Goal: Task Accomplishment & Management: Use online tool/utility

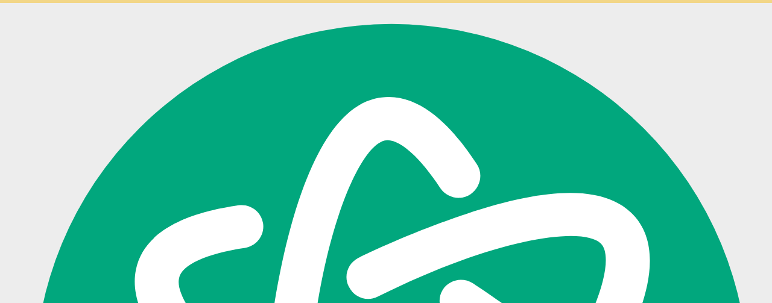
scroll to position [522, 0]
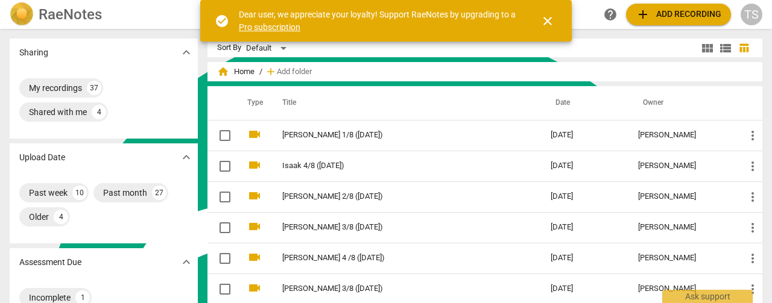
click at [546, 21] on span "close" at bounding box center [547, 21] width 14 height 14
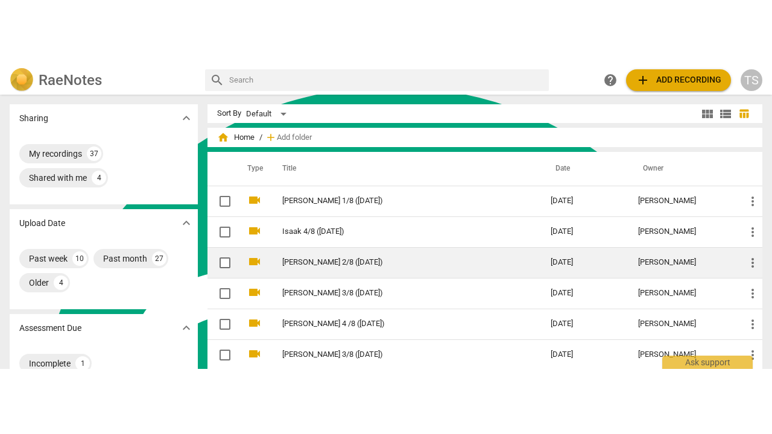
scroll to position [60, 0]
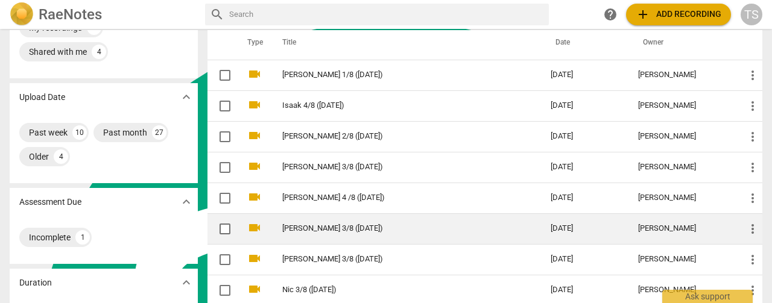
click at [329, 229] on link "[PERSON_NAME] 3/8 ([DATE])" at bounding box center [394, 228] width 225 height 9
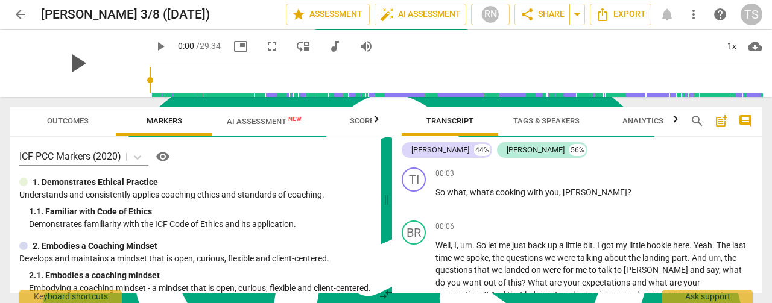
click at [68, 65] on span "play_arrow" at bounding box center [77, 63] width 31 height 31
click at [265, 49] on span "fullscreen" at bounding box center [272, 46] width 14 height 14
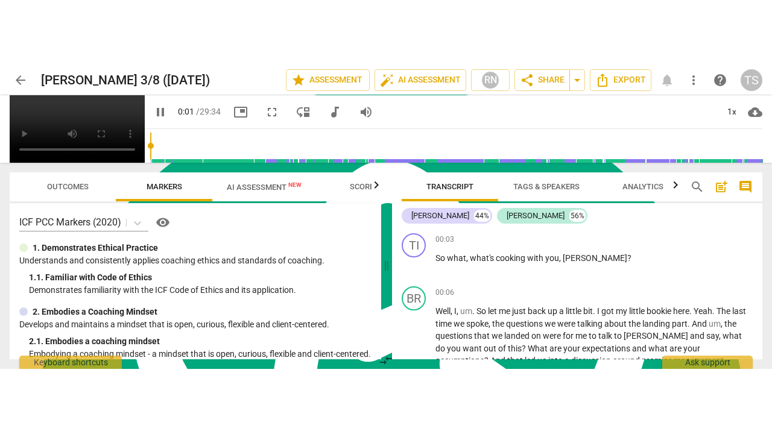
scroll to position [434, 0]
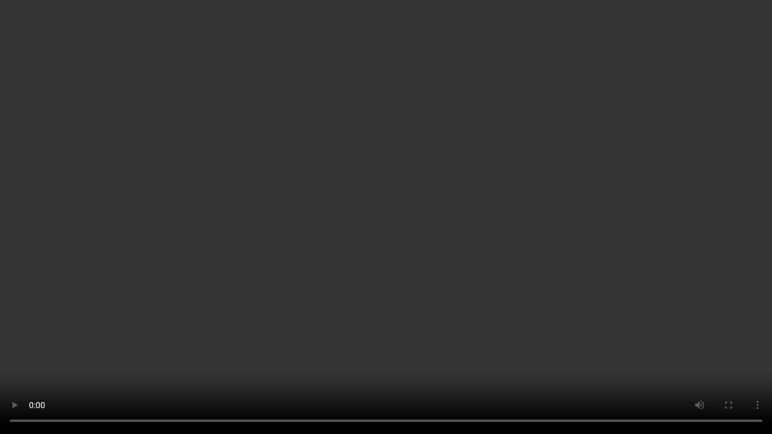
type input "3"
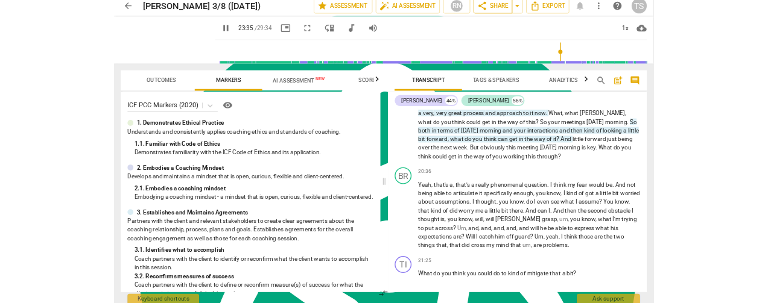
scroll to position [522, 0]
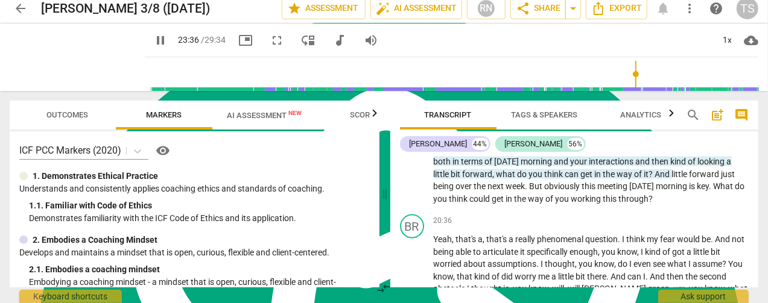
type input "1417"
click at [14, 13] on span "arrow_back" at bounding box center [20, 8] width 14 height 14
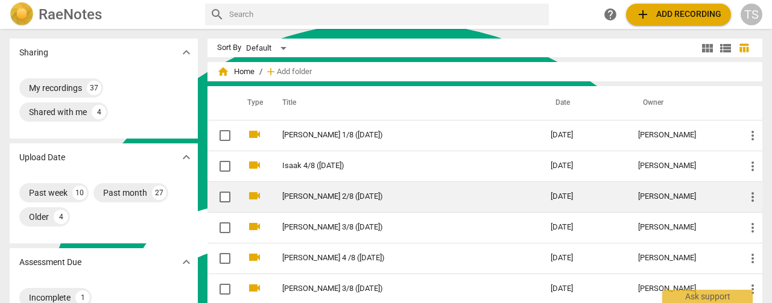
scroll to position [60, 0]
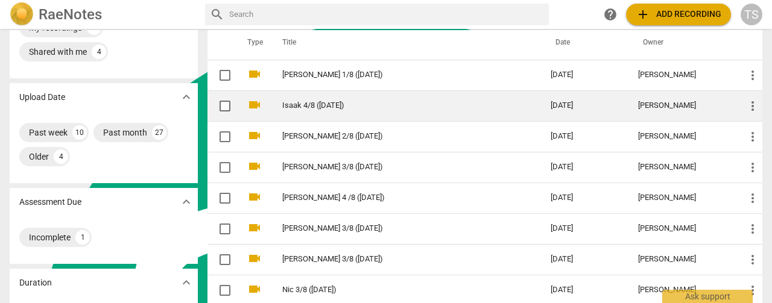
click at [315, 116] on td "Isaak 4/8 ([DATE])" at bounding box center [404, 105] width 273 height 31
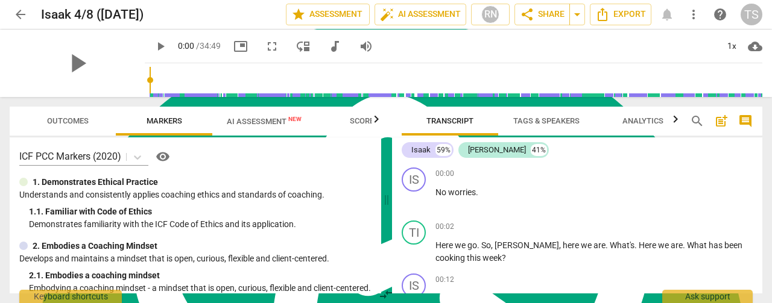
click at [247, 122] on span "AI Assessment New" at bounding box center [264, 121] width 75 height 9
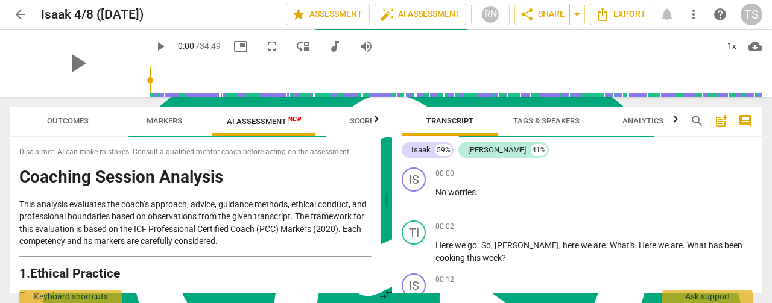
click at [105, 52] on div "play_arrow" at bounding box center [77, 64] width 135 height 68
click at [67, 64] on span "play_arrow" at bounding box center [77, 63] width 31 height 31
click at [265, 44] on span "fullscreen" at bounding box center [272, 46] width 14 height 14
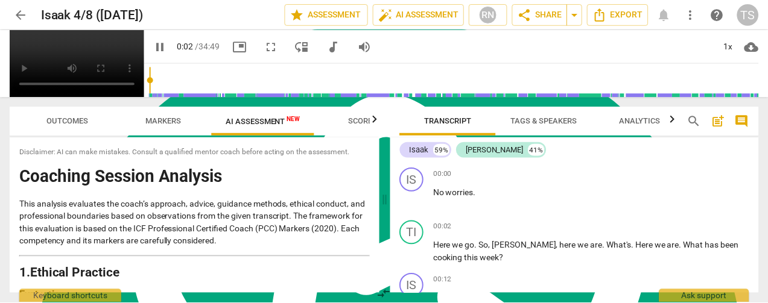
scroll to position [434, 0]
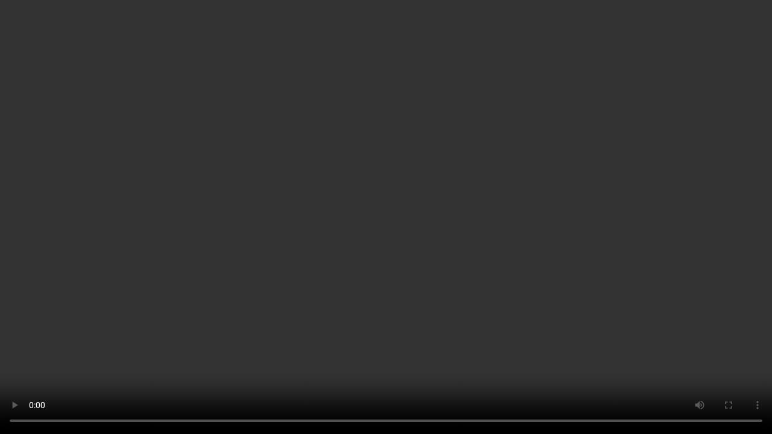
type input "297"
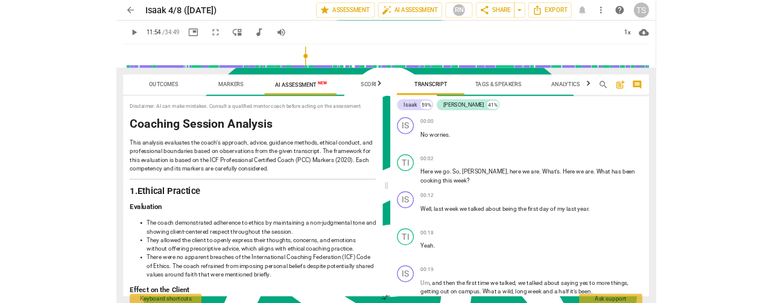
scroll to position [522, 0]
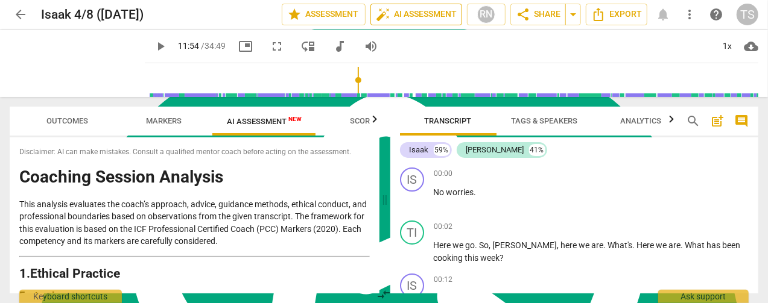
type input "714"
click at [17, 12] on span "arrow_back" at bounding box center [20, 14] width 14 height 14
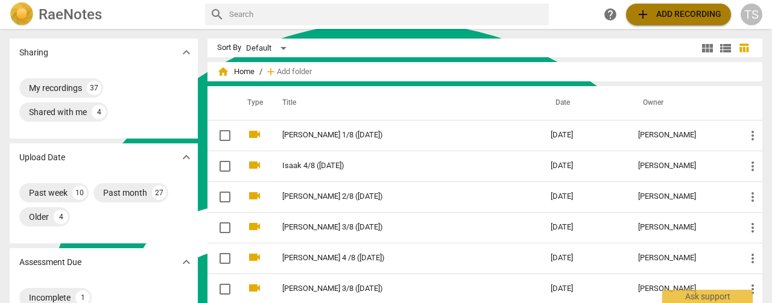
click at [644, 15] on span "add" at bounding box center [643, 14] width 14 height 14
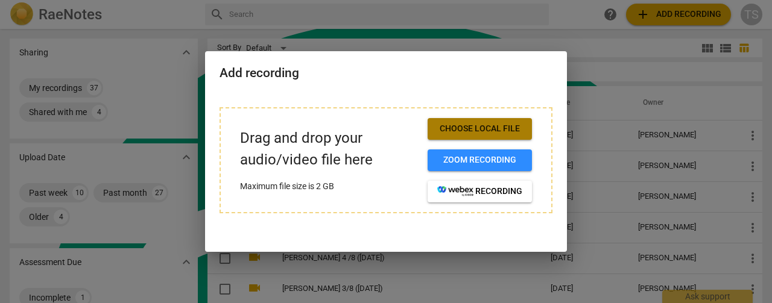
click at [507, 125] on span "Choose local file" at bounding box center [479, 129] width 85 height 12
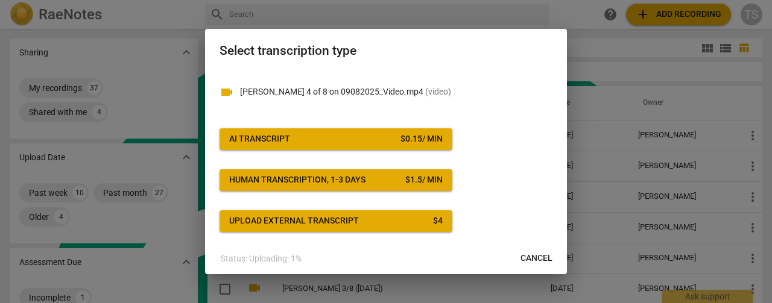
click at [358, 143] on span "AI Transcript $ 0.15 / min" at bounding box center [336, 139] width 214 height 12
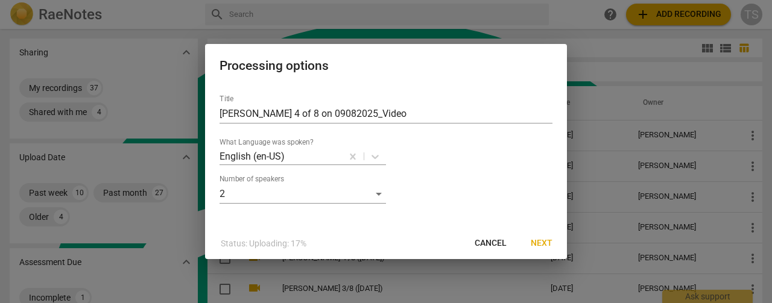
click at [542, 241] on span "Next" at bounding box center [542, 244] width 22 height 12
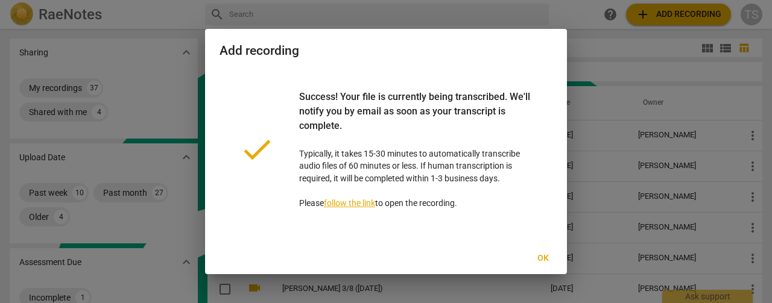
click at [549, 262] on span "Ok" at bounding box center [542, 259] width 19 height 12
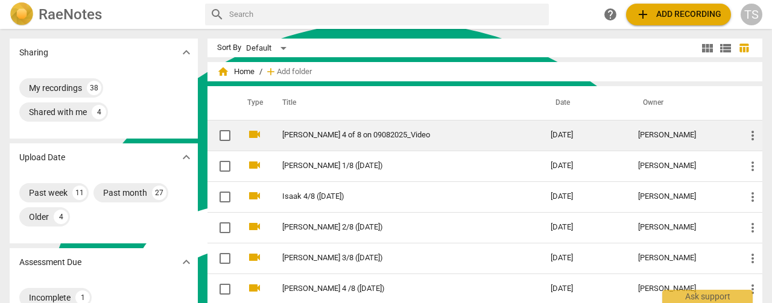
click at [293, 136] on link "[PERSON_NAME] 4 of 8 on 09082025_Video" at bounding box center [394, 135] width 225 height 9
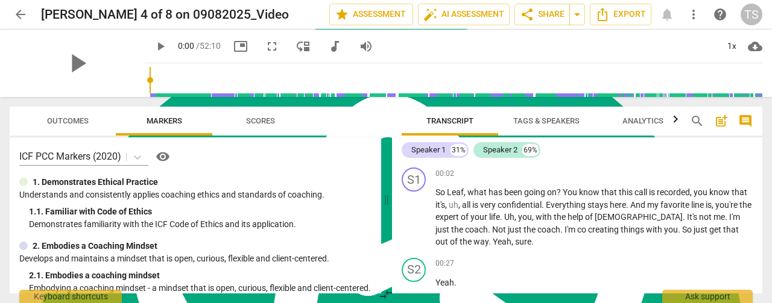
click at [544, 115] on span "Tags & Speakers" at bounding box center [546, 121] width 95 height 16
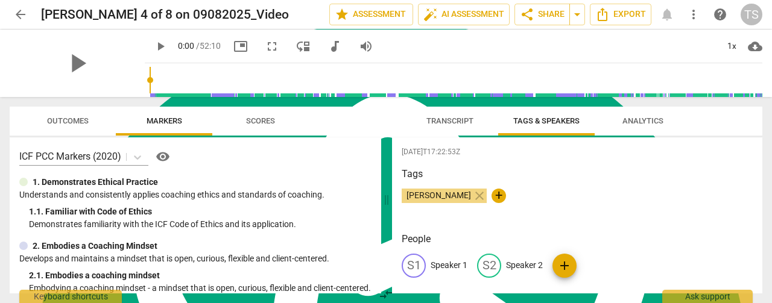
click at [449, 264] on p "Speaker 1" at bounding box center [449, 265] width 37 height 13
type textarea "Speaker 1"
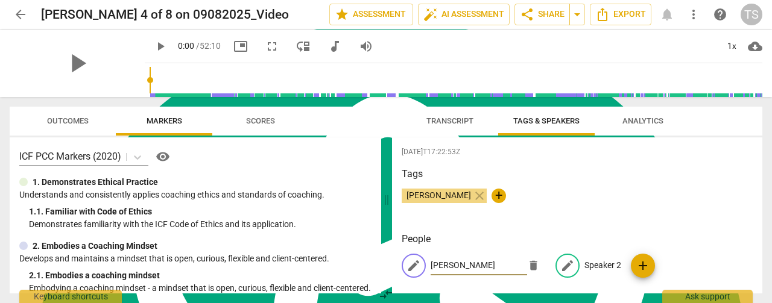
type input "[PERSON_NAME]"
click at [599, 267] on p "Speaker 2" at bounding box center [602, 265] width 37 height 13
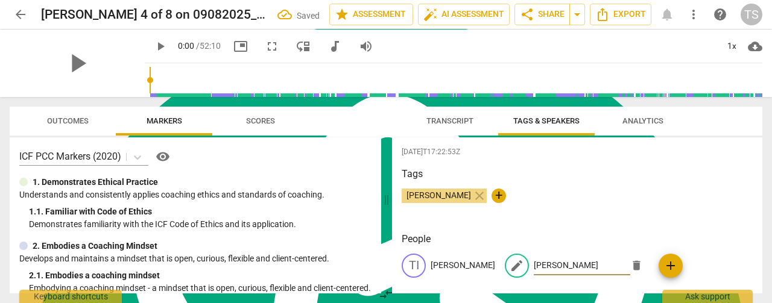
scroll to position [13, 0]
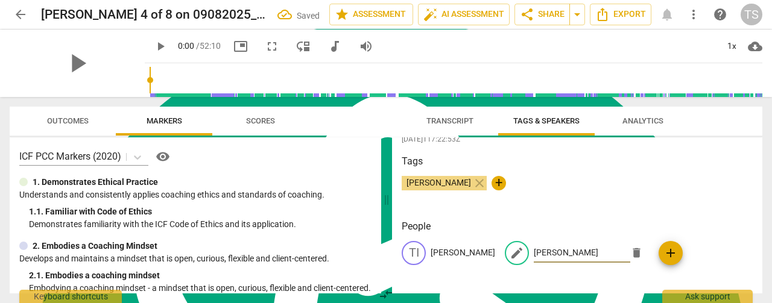
type input "[PERSON_NAME]"
click at [449, 116] on span "Transcript" at bounding box center [449, 120] width 47 height 9
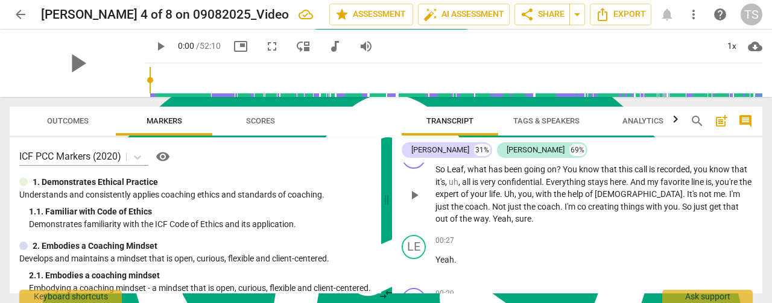
scroll to position [0, 0]
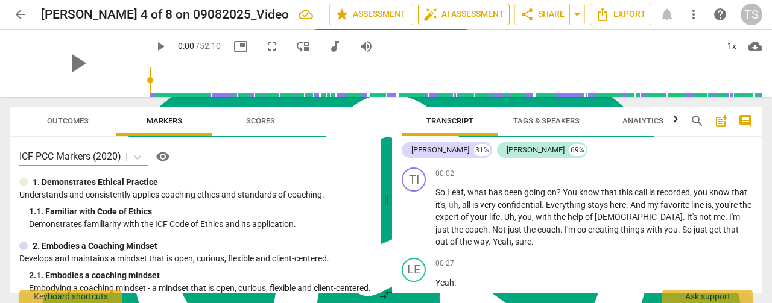
click at [439, 15] on span "auto_fix_high AI Assessment" at bounding box center [463, 14] width 81 height 14
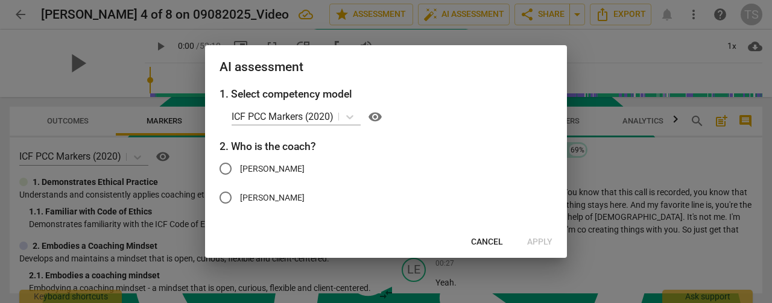
click at [222, 169] on input "[PERSON_NAME]" at bounding box center [225, 168] width 29 height 29
radio input "true"
click at [546, 242] on span "Apply" at bounding box center [539, 242] width 25 height 12
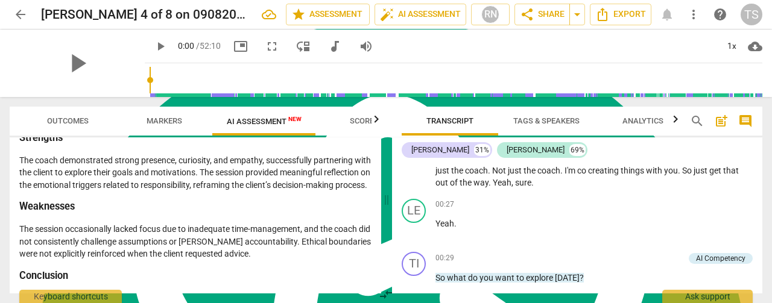
scroll to position [2400, 0]
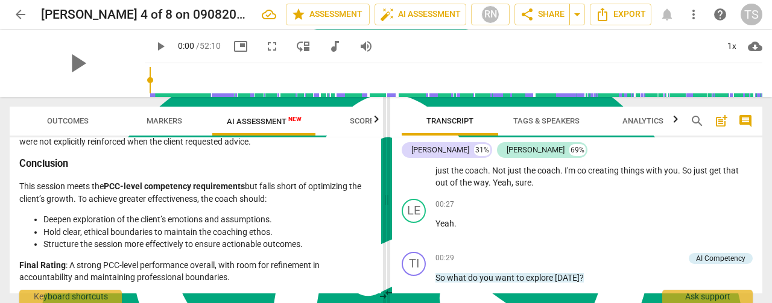
drag, startPoint x: 378, startPoint y: 289, endPoint x: 386, endPoint y: 182, distance: 107.7
click at [386, 182] on div "Outcomes Markers AI Assessment New Scores Disclaimer: AI can make mistakes. Con…" at bounding box center [386, 200] width 772 height 206
click at [695, 12] on span "more_vert" at bounding box center [693, 14] width 14 height 14
